Goal: Information Seeking & Learning: Learn about a topic

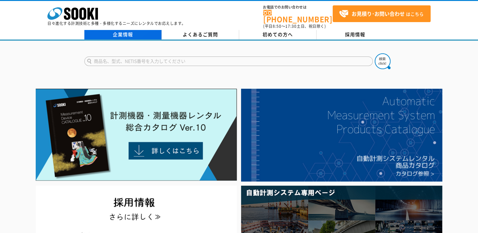
click at [123, 32] on link "企業情報" at bounding box center [122, 34] width 77 height 9
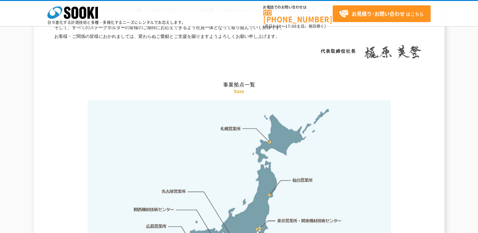
scroll to position [1232, 0]
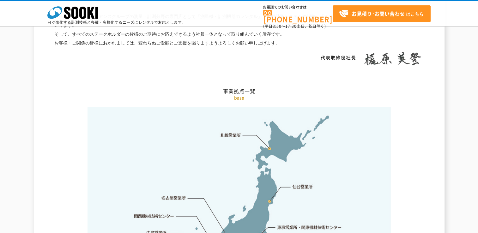
click at [269, 135] on img at bounding box center [239, 206] width 303 height 199
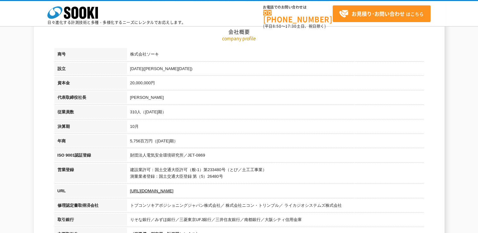
scroll to position [0, 0]
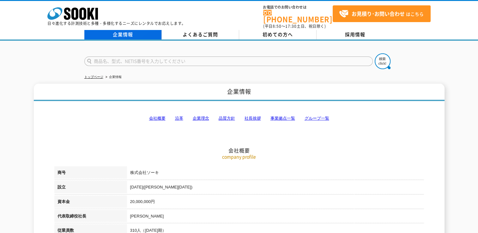
click at [123, 32] on link "企業情報" at bounding box center [122, 34] width 77 height 9
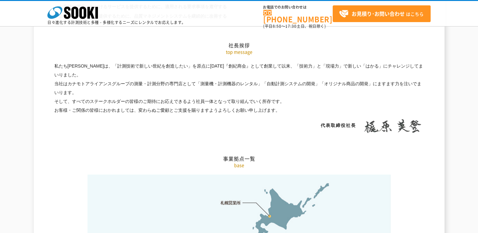
scroll to position [1106, 0]
